Goal: Navigation & Orientation: Find specific page/section

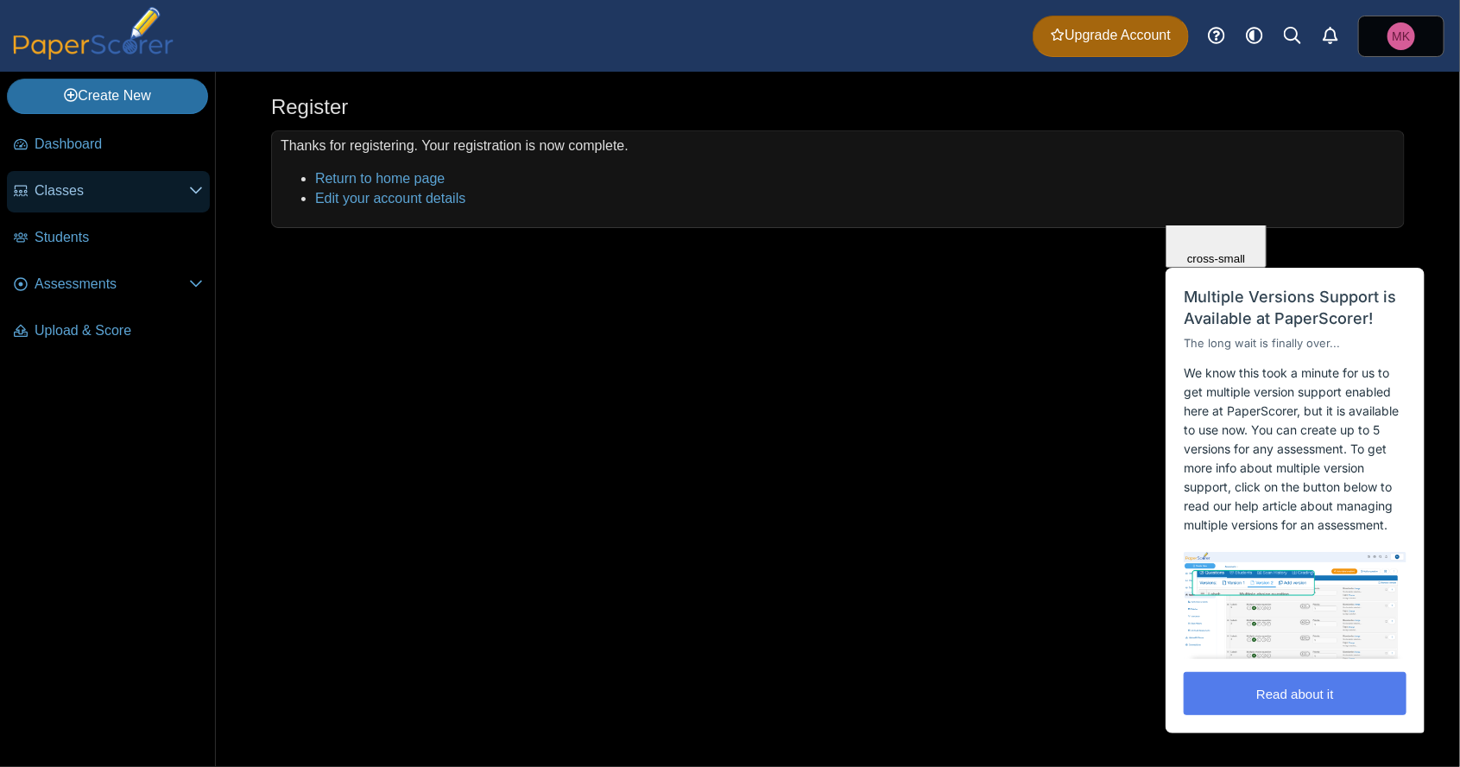
click at [189, 195] on icon at bounding box center [196, 190] width 14 height 14
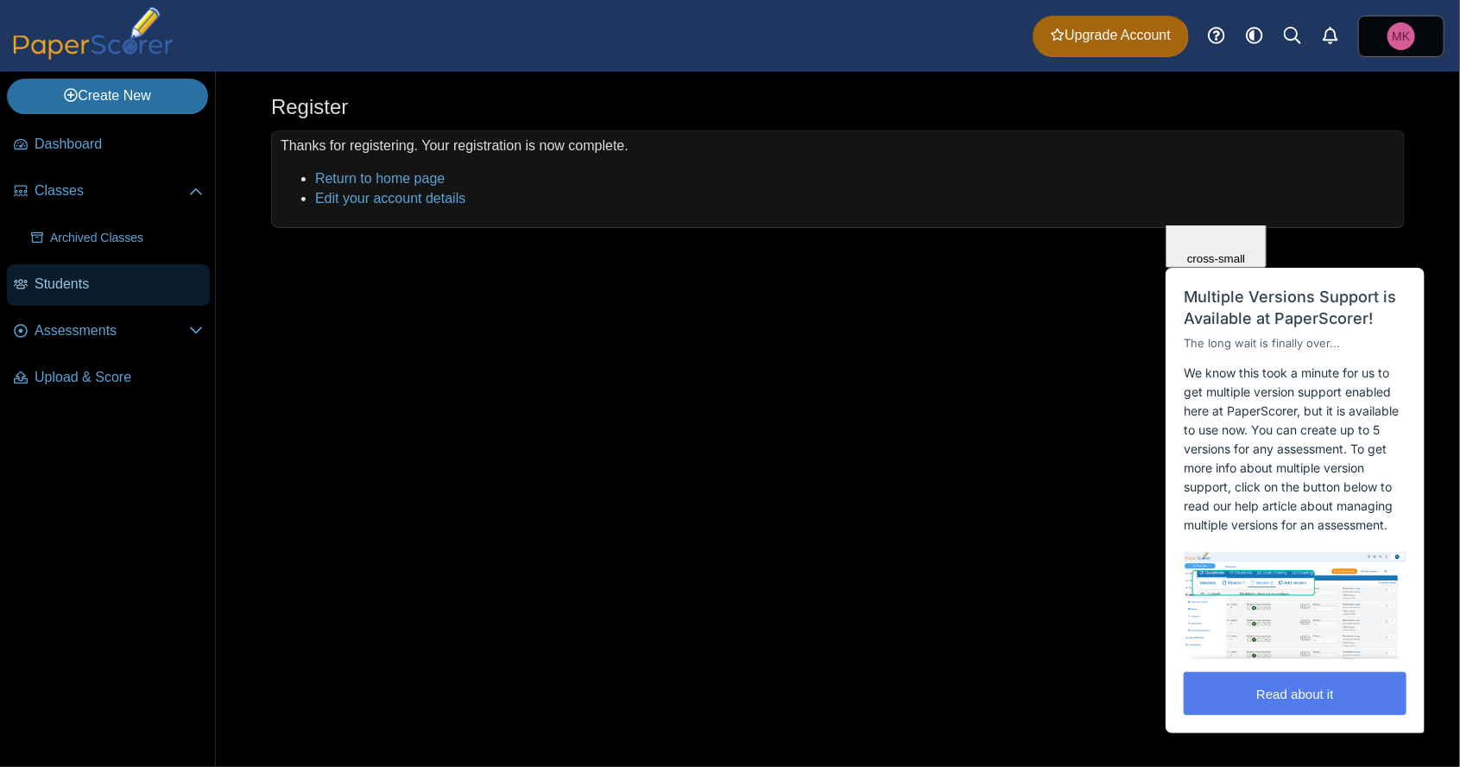
click at [60, 287] on span "Students" at bounding box center [119, 284] width 168 height 19
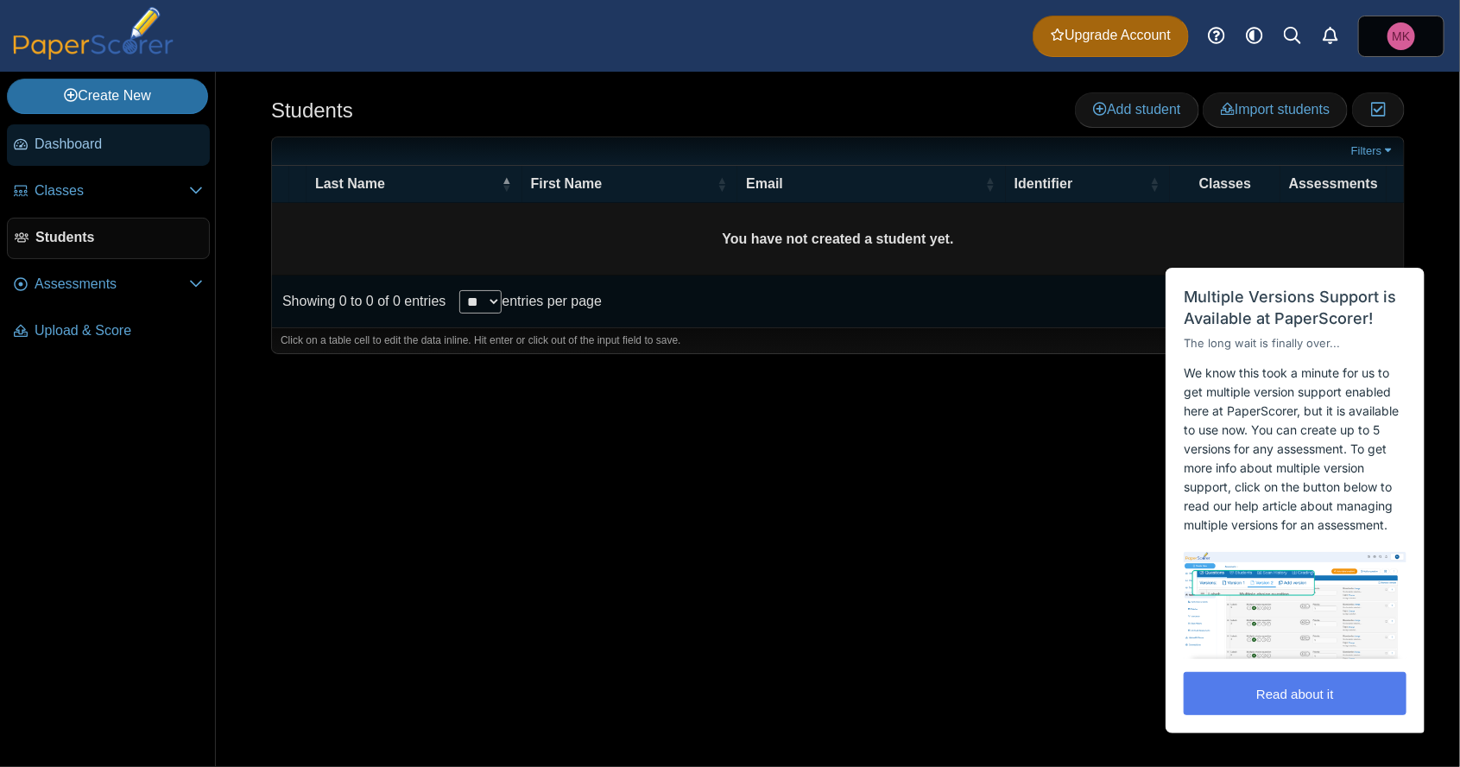
click at [122, 140] on span "Dashboard" at bounding box center [119, 144] width 168 height 19
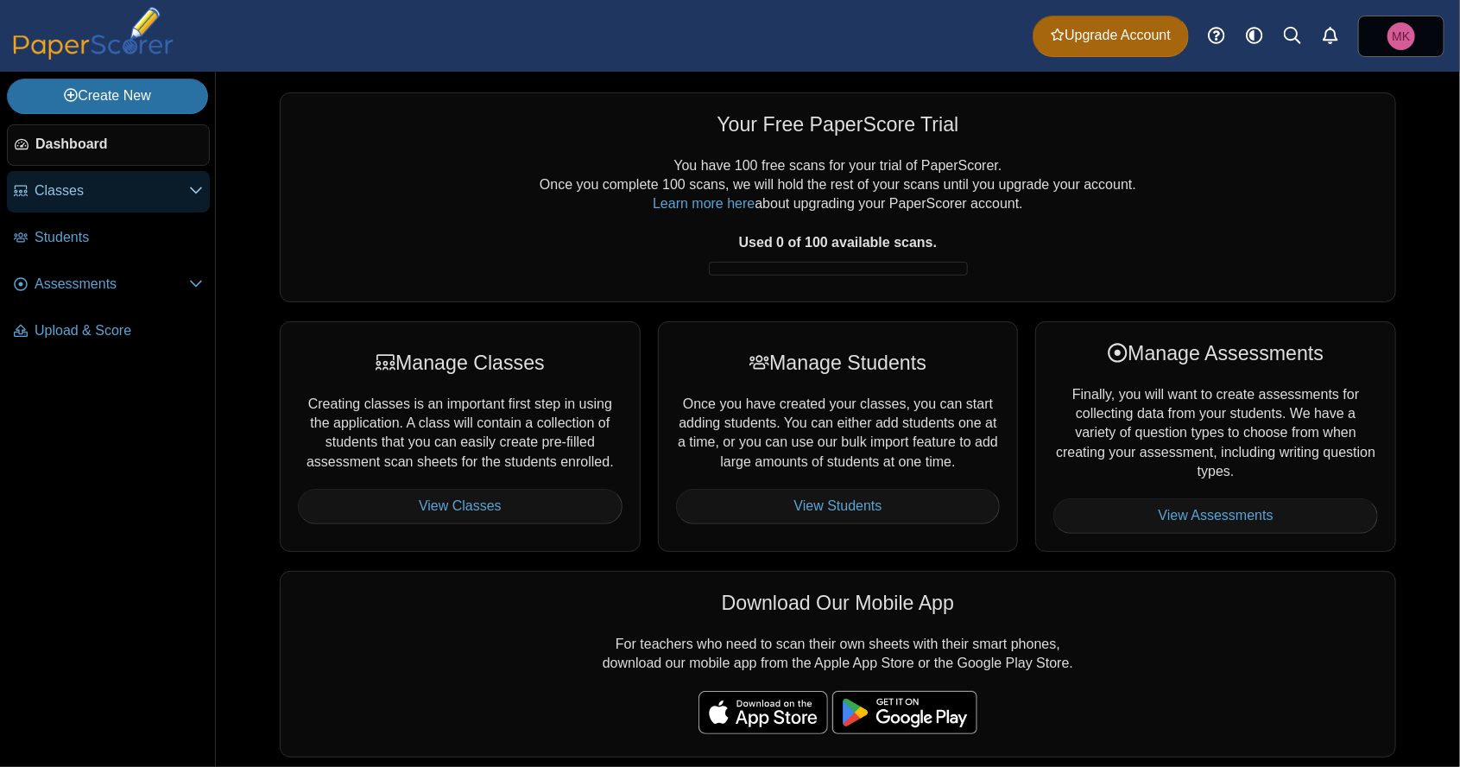
click at [190, 196] on icon at bounding box center [196, 190] width 14 height 14
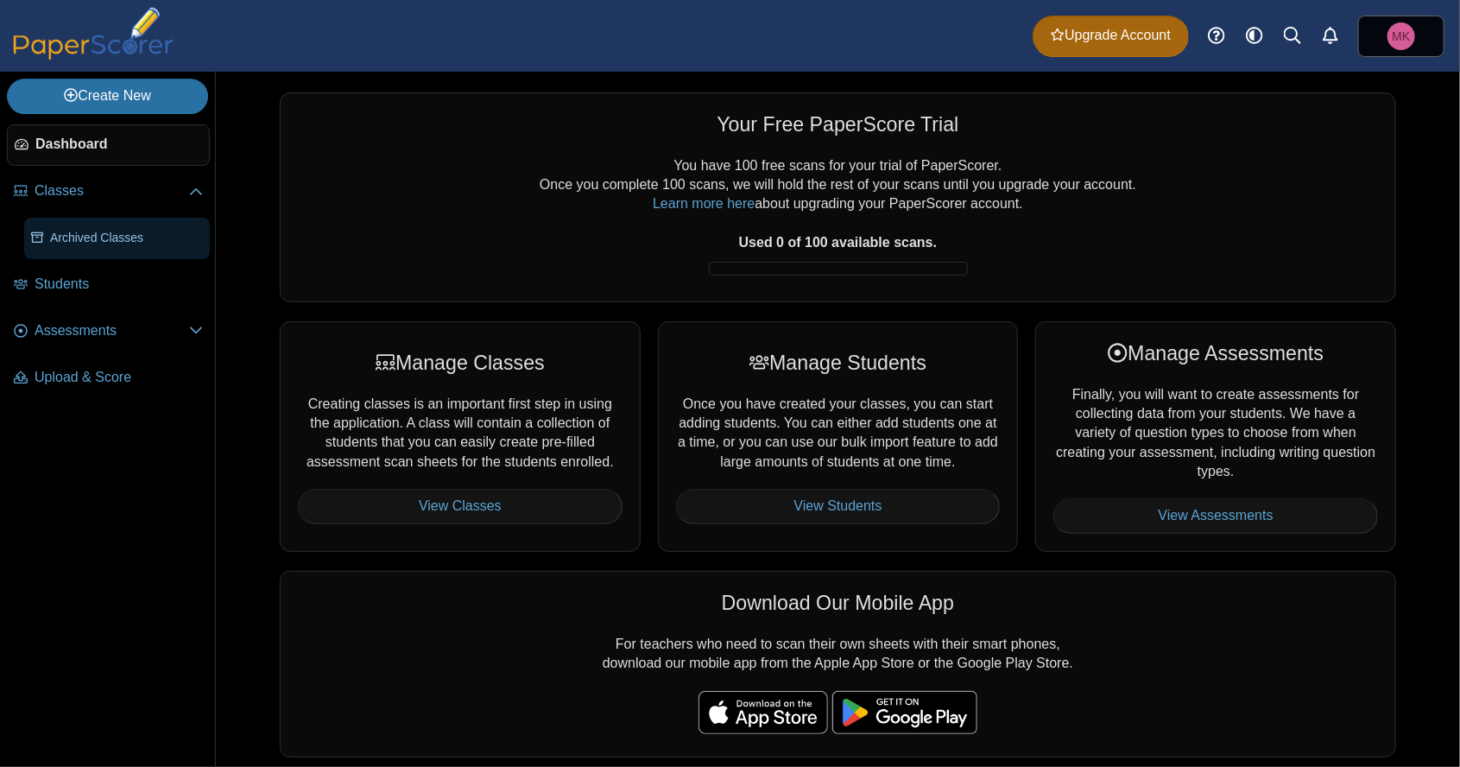
click at [132, 237] on span "Archived Classes" at bounding box center [126, 238] width 153 height 17
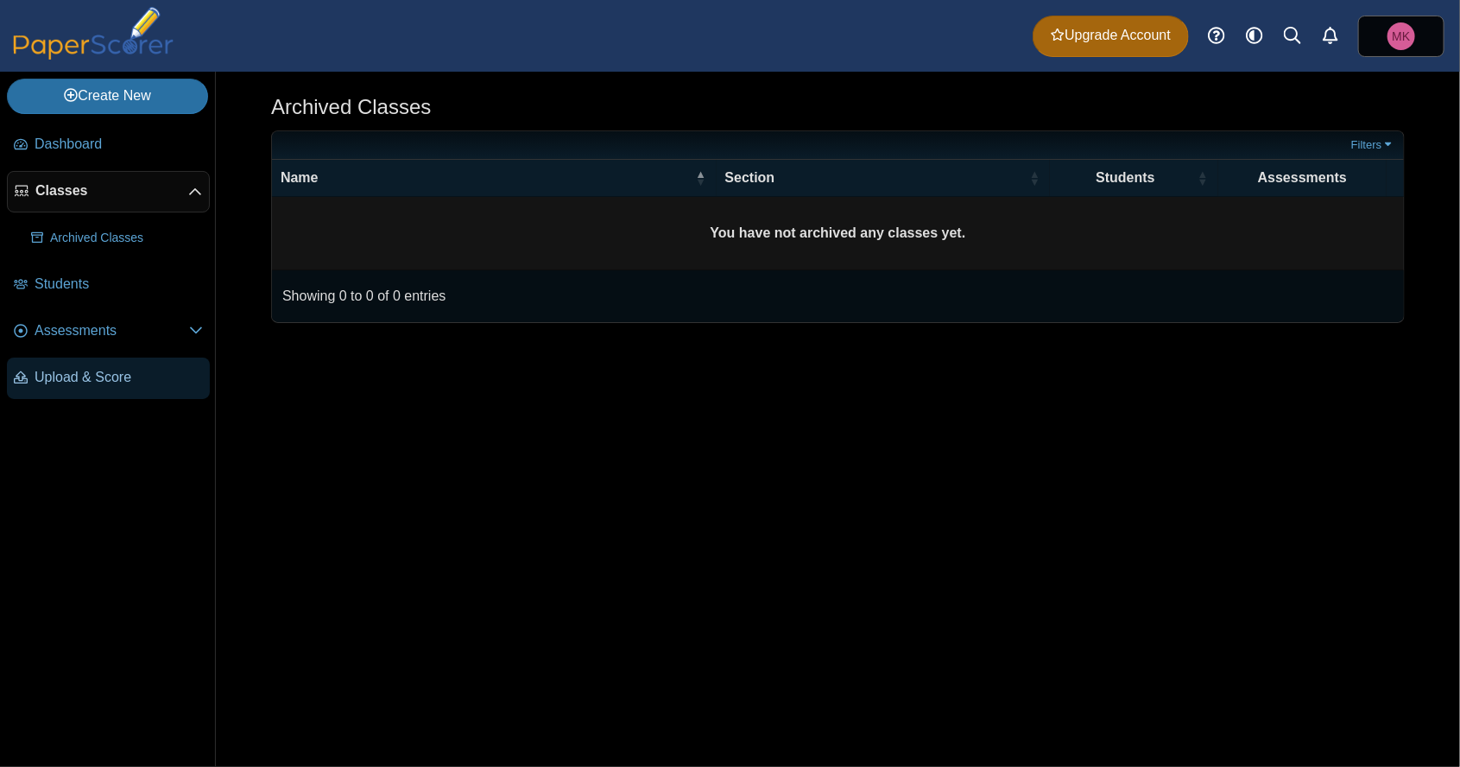
click at [114, 384] on span "Upload & Score" at bounding box center [119, 377] width 168 height 19
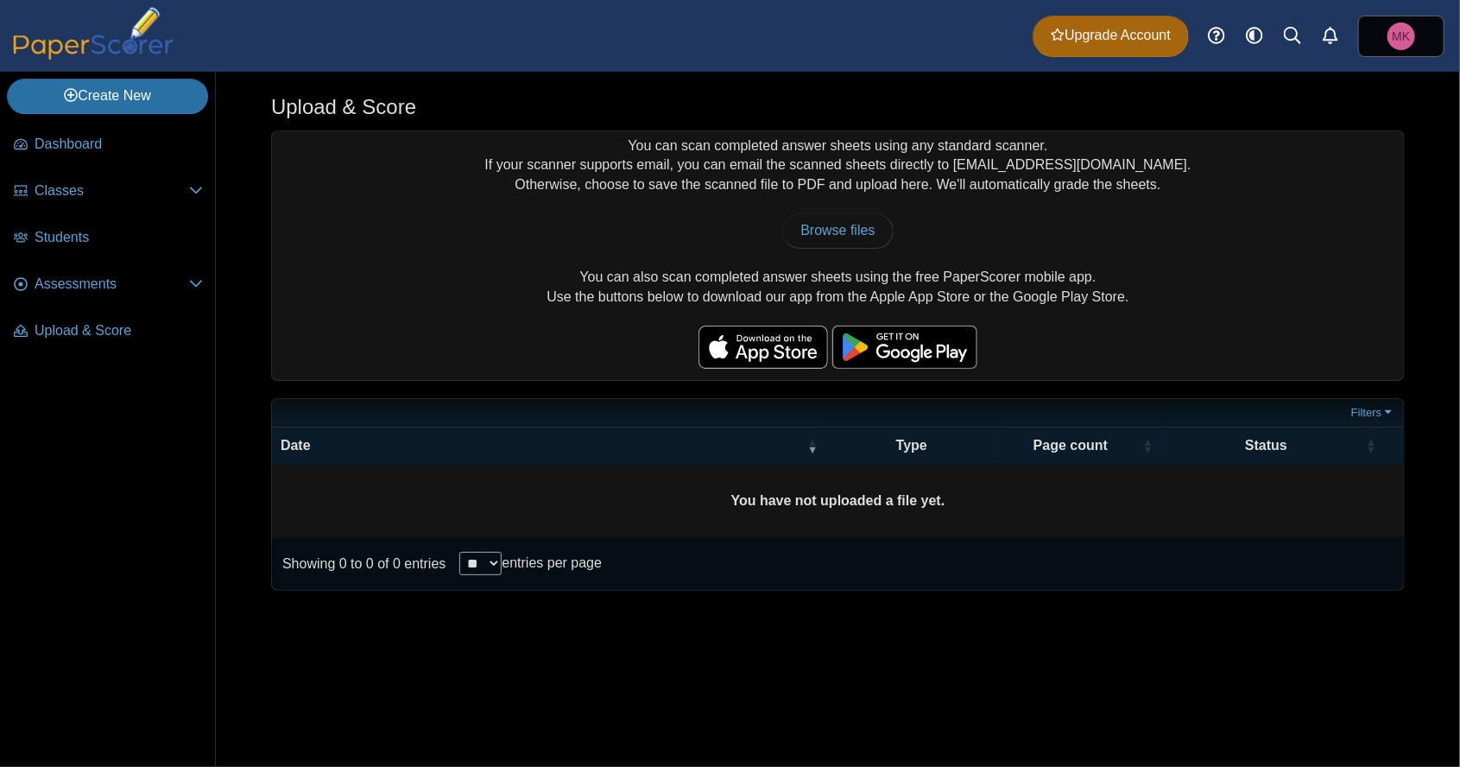
click at [924, 349] on img at bounding box center [905, 347] width 145 height 43
